Goal: Check status: Check status

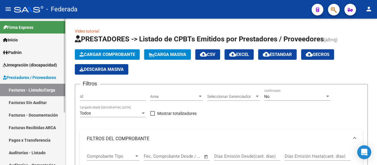
click at [32, 90] on link "Facturas - Listado/Carga" at bounding box center [32, 90] width 65 height 13
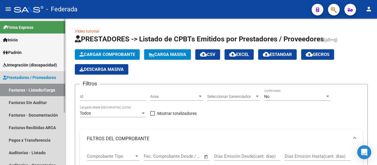
click at [33, 78] on span "Prestadores / Proveedores" at bounding box center [29, 77] width 53 height 6
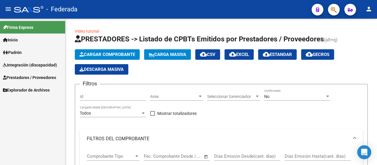
click at [28, 67] on span "Integración (discapacidad)" at bounding box center [30, 65] width 54 height 6
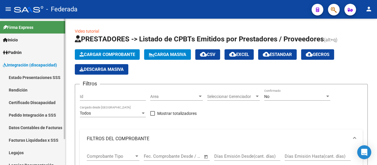
scroll to position [31, 0]
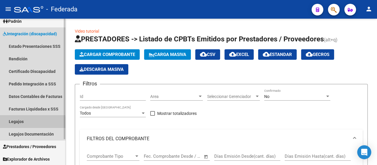
click at [15, 123] on link "Legajos" at bounding box center [32, 121] width 65 height 13
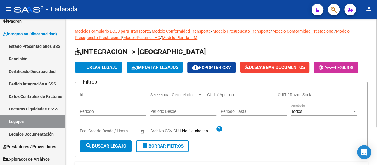
click at [229, 98] on div "CUIL / Apellido" at bounding box center [240, 93] width 66 height 12
paste input "[PERSON_NAME]"
type input "[PERSON_NAME]"
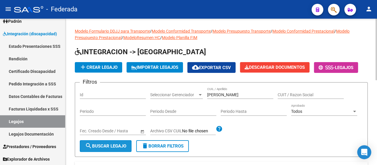
click at [116, 142] on button "search Buscar Legajo" at bounding box center [106, 146] width 52 height 12
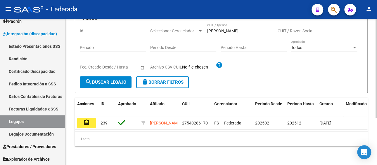
scroll to position [70, 0]
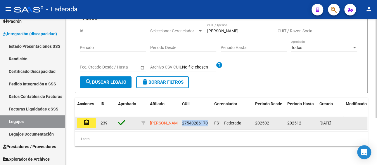
drag, startPoint x: 208, startPoint y: 117, endPoint x: 181, endPoint y: 119, distance: 26.9
click at [181, 119] on datatable-body-cell "27540286170" at bounding box center [196, 123] width 32 height 13
copy span "27540286170"
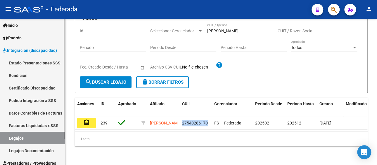
scroll to position [2, 0]
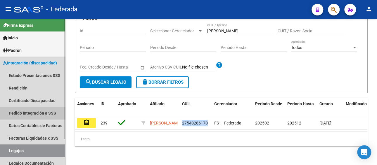
click at [33, 112] on link "Pedido Integración a SSS" at bounding box center [32, 113] width 65 height 13
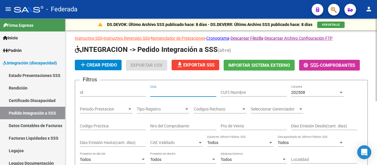
click at [185, 93] on input "CUIL" at bounding box center [183, 92] width 66 height 5
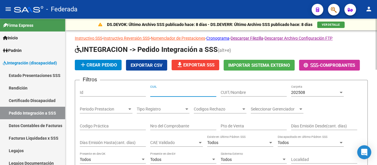
paste input "27540286170"
type input "27540286170"
click at [307, 89] on div "202508 Carpeta" at bounding box center [317, 91] width 53 height 12
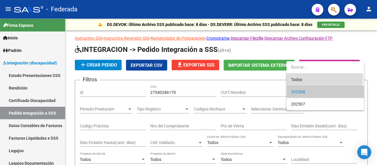
click at [306, 78] on span "Todos" at bounding box center [325, 80] width 68 height 12
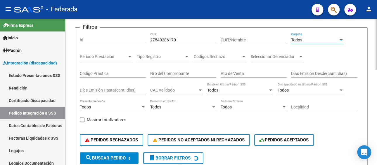
scroll to position [88, 0]
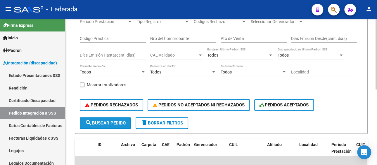
click at [107, 123] on span "search Buscar Pedido" at bounding box center [105, 123] width 41 height 5
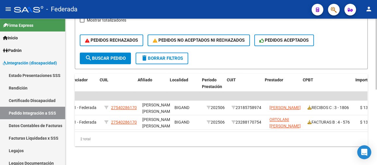
scroll to position [0, 135]
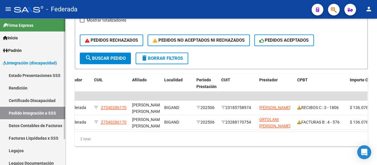
click at [37, 138] on link "Facturas Liquidadas x SSS" at bounding box center [32, 138] width 65 height 13
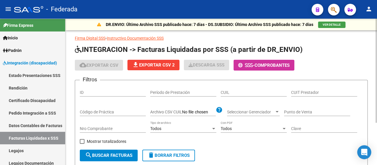
click at [216, 88] on div "Período de Prestación" at bounding box center [183, 91] width 66 height 12
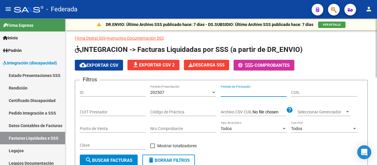
paste input "27540286170"
type input "27540286170"
click at [170, 91] on div "202507" at bounding box center [180, 92] width 61 height 5
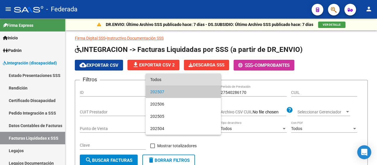
click at [170, 79] on span "Todos" at bounding box center [183, 80] width 66 height 12
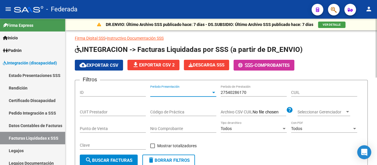
click at [117, 158] on span "search Buscar Facturas" at bounding box center [108, 160] width 47 height 5
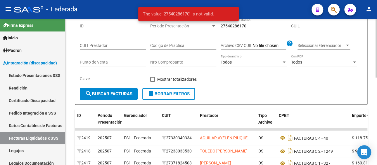
scroll to position [13, 0]
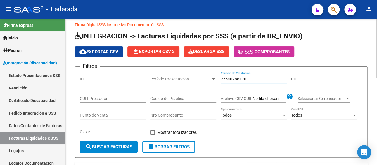
drag, startPoint x: 260, startPoint y: 77, endPoint x: 218, endPoint y: 77, distance: 41.5
click at [218, 77] on div "Filtros ID Período Presentación Período Presentación 27540286170 Período de Pre…" at bounding box center [221, 107] width 283 height 70
click at [316, 72] on div "CUIL" at bounding box center [324, 78] width 66 height 12
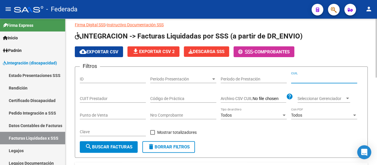
click at [315, 75] on div "CUIL" at bounding box center [324, 78] width 66 height 12
paste input "27-54028617-0"
type input "27-54028617-0"
click at [109, 149] on button "search Buscar Facturas" at bounding box center [109, 147] width 58 height 12
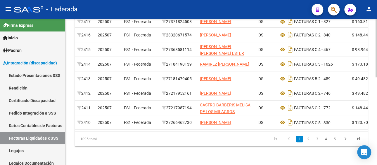
scroll to position [219, 0]
click at [309, 140] on div "1095 total 1 2 3 4 5" at bounding box center [221, 139] width 293 height 15
click at [343, 140] on div "1095 total 1 2 3 4 5" at bounding box center [221, 139] width 293 height 15
click at [346, 139] on div "1095 total 1 2 3 4 5" at bounding box center [221, 139] width 293 height 15
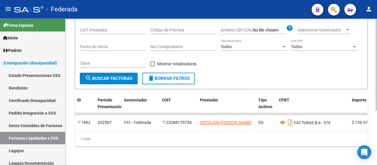
scroll to position [87, 0]
